Goal: Navigation & Orientation: Find specific page/section

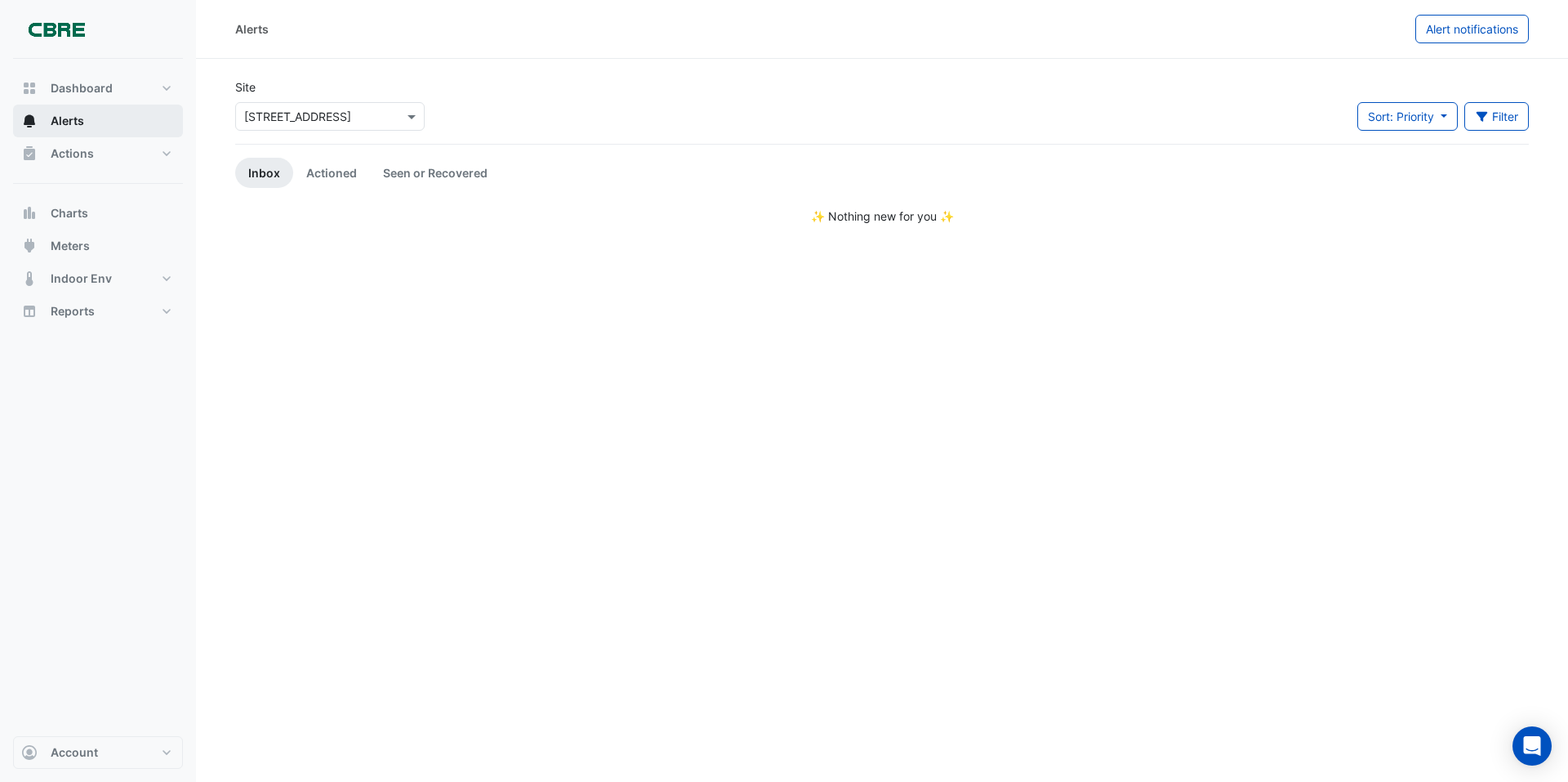
click at [67, 123] on span "Alerts" at bounding box center [68, 120] width 34 height 16
click at [71, 157] on span "Actions" at bounding box center [72, 153] width 44 height 16
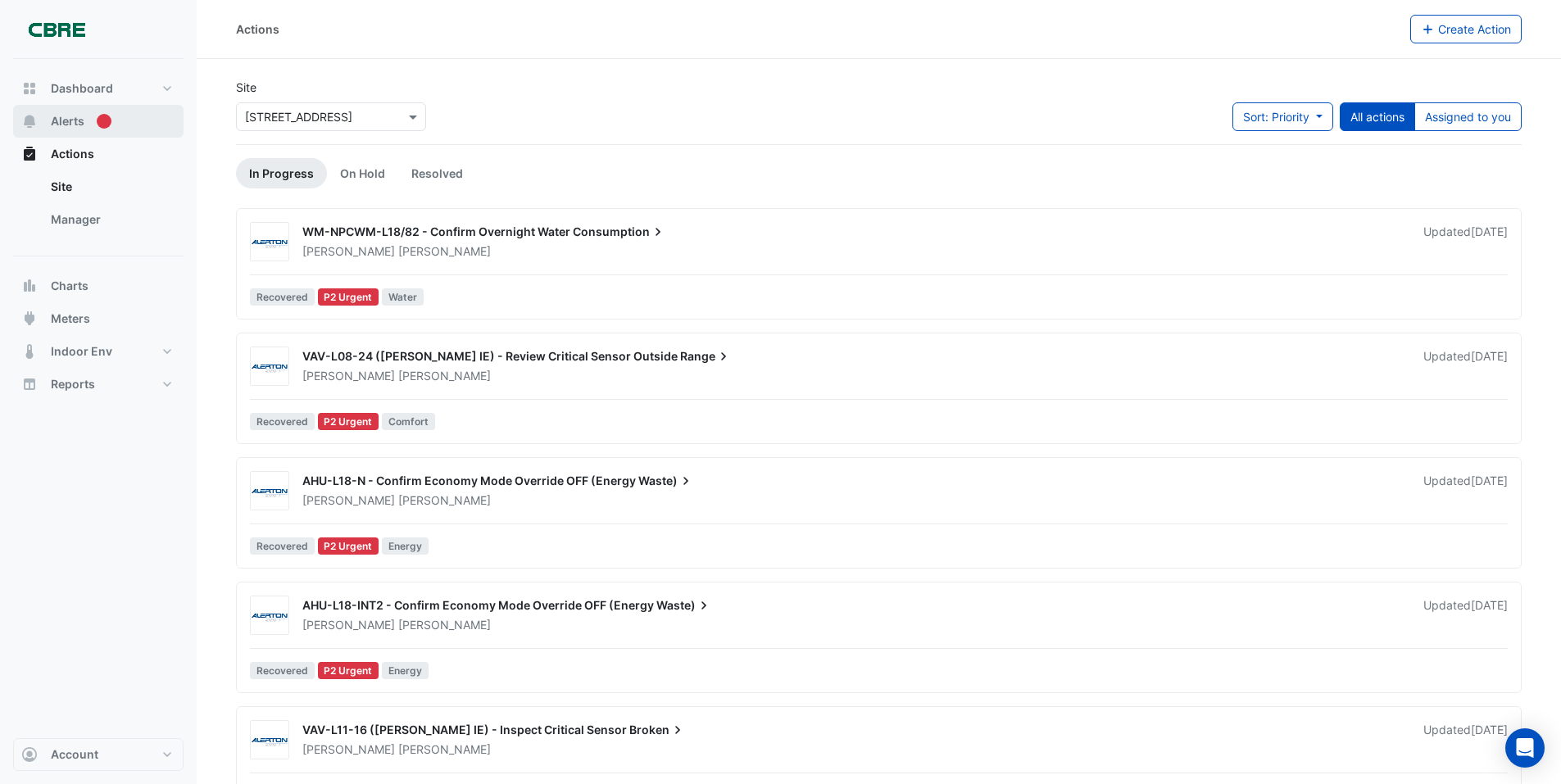
click at [68, 128] on span "Alerts" at bounding box center [68, 121] width 34 height 16
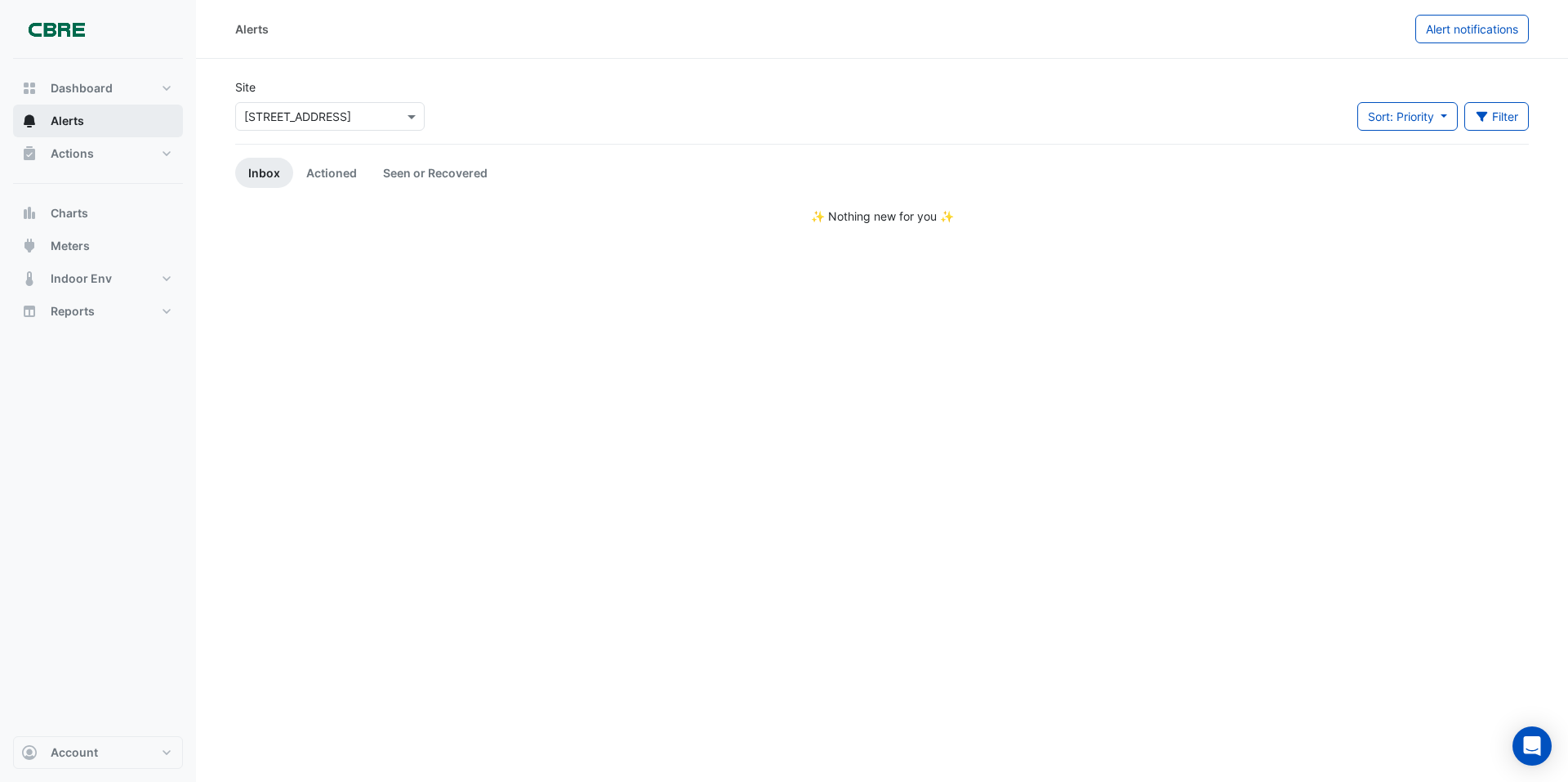
click at [68, 127] on span "Alerts" at bounding box center [68, 120] width 34 height 16
click at [75, 154] on span "Actions" at bounding box center [72, 153] width 44 height 16
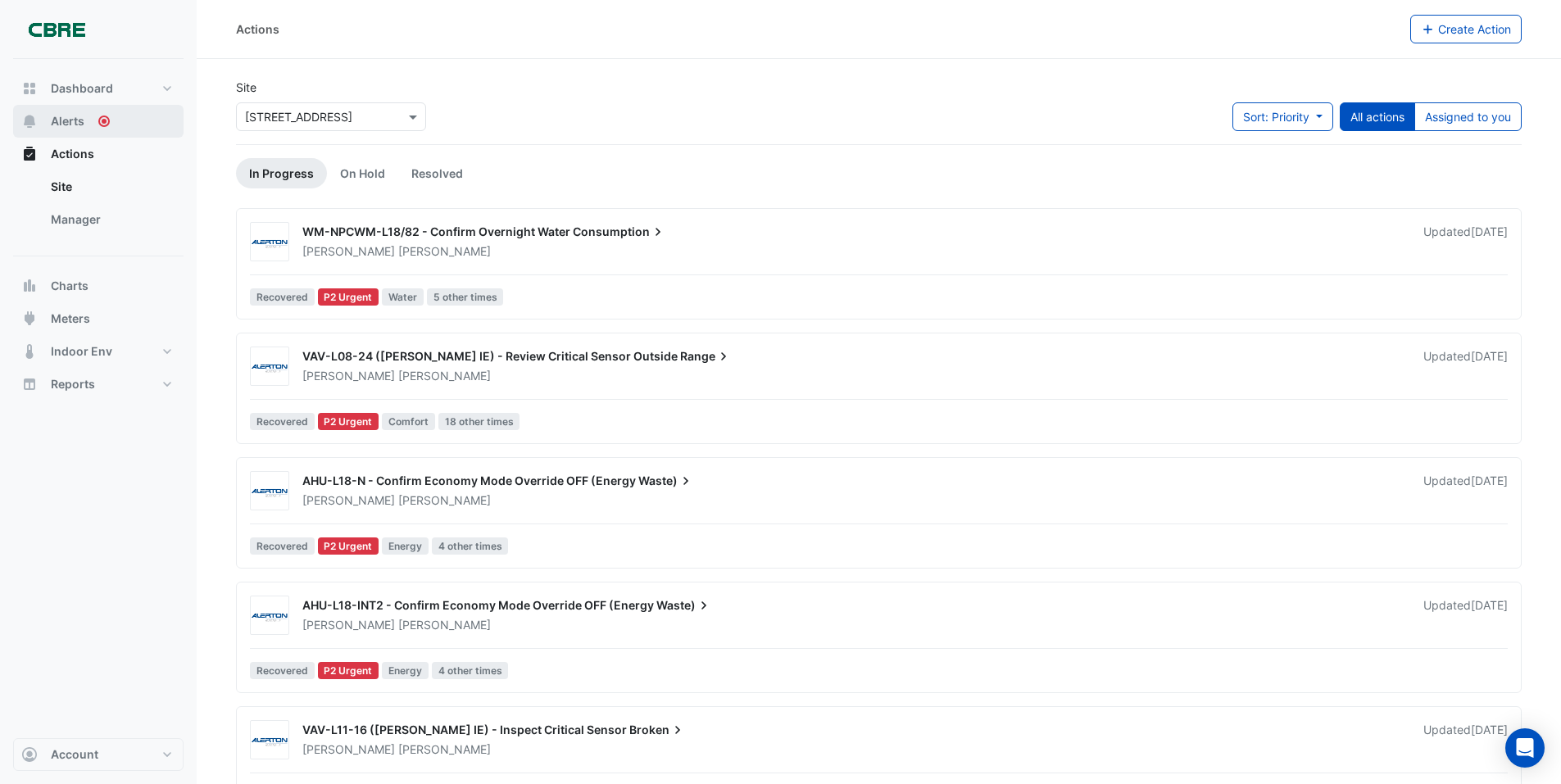
click at [67, 122] on span "Alerts" at bounding box center [68, 121] width 34 height 16
